Goal: Task Accomplishment & Management: Manage account settings

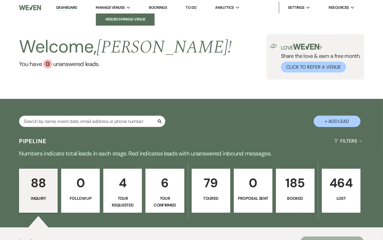
click at [118, 17] on li "Hidden Springs Venue" at bounding box center [125, 19] width 53 height 6
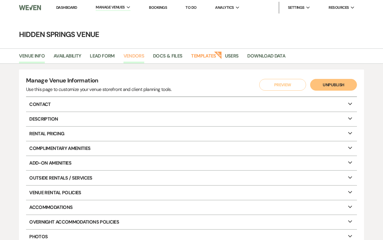
click at [134, 56] on link "Vendors" at bounding box center [134, 57] width 21 height 11
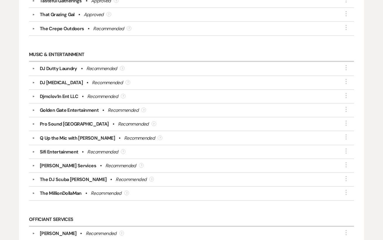
scroll to position [1336, 0]
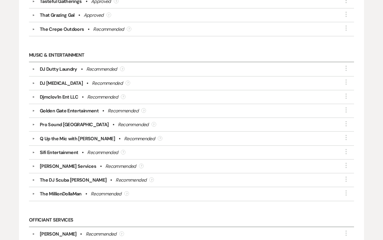
click at [65, 163] on div "[PERSON_NAME] Services" at bounding box center [68, 166] width 57 height 7
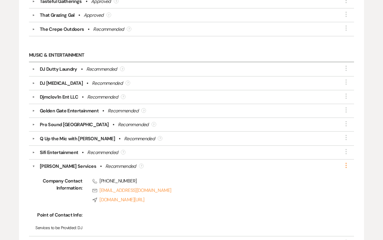
click at [346, 162] on icon "More" at bounding box center [346, 165] width 7 height 7
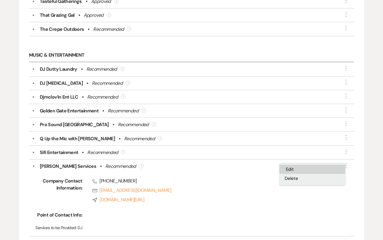
click at [299, 165] on button "Edit" at bounding box center [313, 169] width 66 height 9
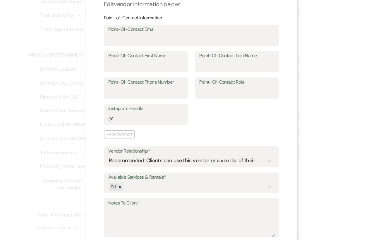
scroll to position [0, 0]
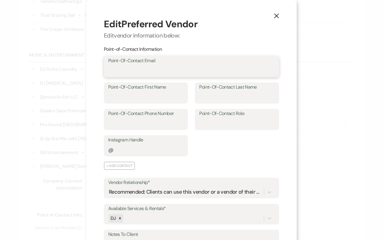
click at [142, 72] on input "Point-Of-Contact Email" at bounding box center [191, 70] width 167 height 11
paste input "[PERSON_NAME][EMAIL_ADDRESS][DOMAIN_NAME]"
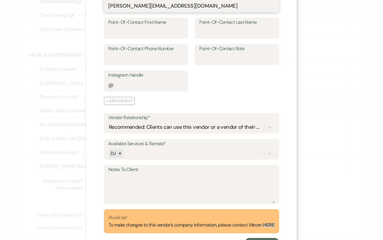
scroll to position [89, 0]
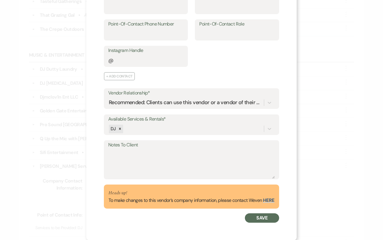
type input "[PERSON_NAME][EMAIL_ADDRESS][DOMAIN_NAME]"
click at [258, 219] on button "Save" at bounding box center [262, 217] width 34 height 9
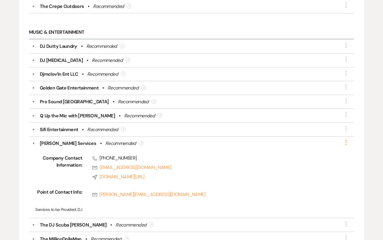
scroll to position [1365, 0]
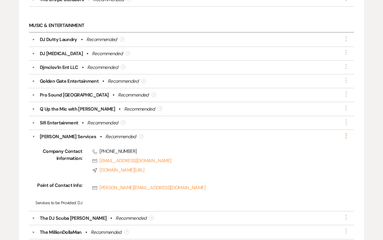
click at [347, 132] on icon "More" at bounding box center [346, 135] width 7 height 7
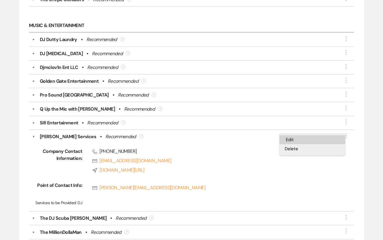
click at [287, 135] on button "Edit" at bounding box center [313, 139] width 66 height 9
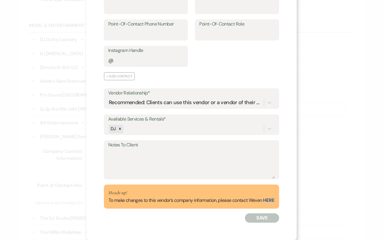
scroll to position [0, 0]
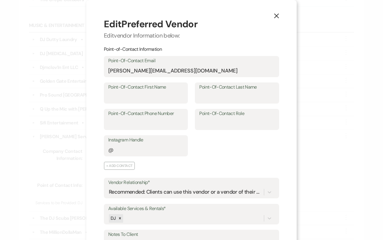
click at [278, 18] on icon "X" at bounding box center [276, 15] width 5 height 5
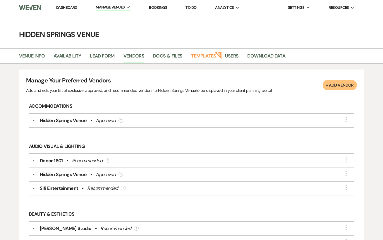
drag, startPoint x: 69, startPoint y: 6, endPoint x: 69, endPoint y: 210, distance: 204.5
click at [71, 9] on link "Dashboard" at bounding box center [66, 7] width 21 height 5
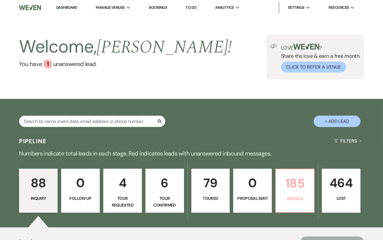
click at [291, 185] on p "185" at bounding box center [295, 183] width 31 height 20
